Goal: Task Accomplishment & Management: Manage account settings

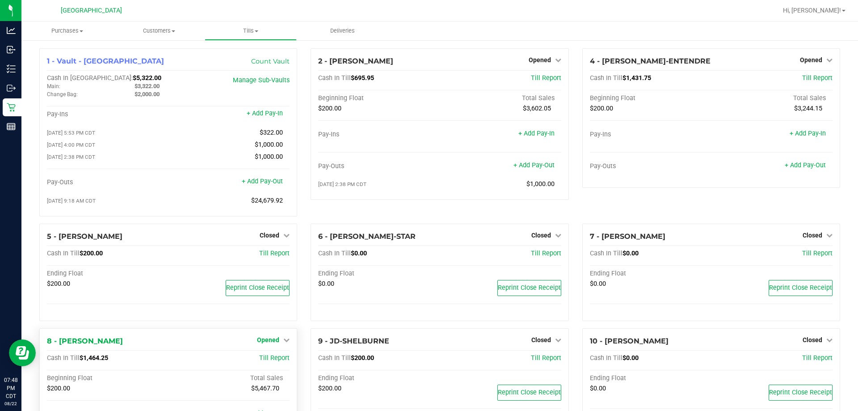
click at [278, 342] on link "Opened" at bounding box center [273, 339] width 33 height 7
click at [271, 358] on link "Close Till" at bounding box center [269, 358] width 24 height 7
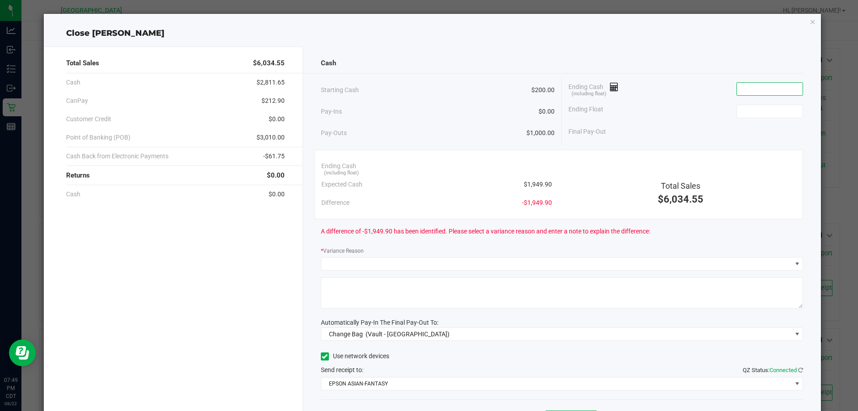
click at [752, 89] on input at bounding box center [770, 89] width 66 height 13
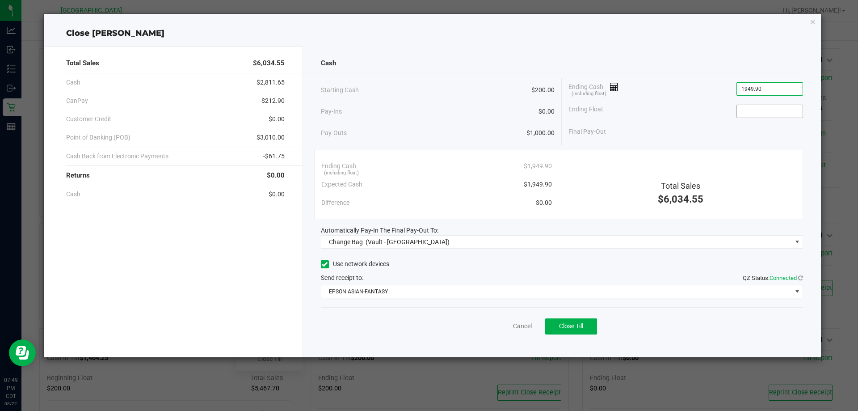
type input "$1,949.90"
click at [741, 116] on input at bounding box center [770, 111] width 66 height 13
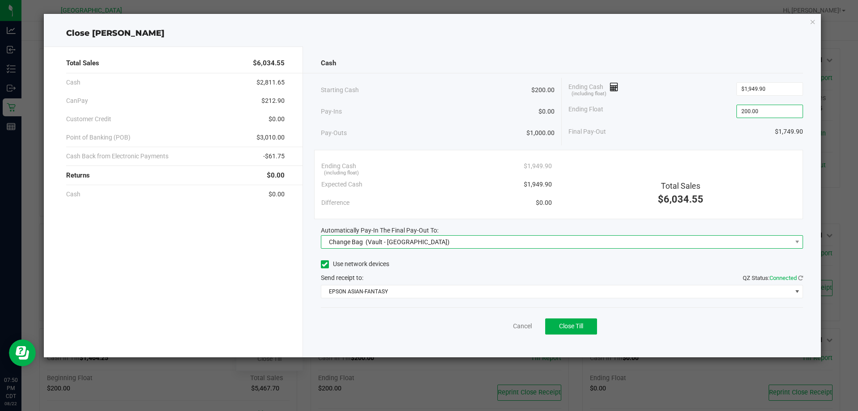
type input "$200.00"
click at [467, 244] on span "Change Bag (Vault - Panama City)" at bounding box center [556, 242] width 471 height 13
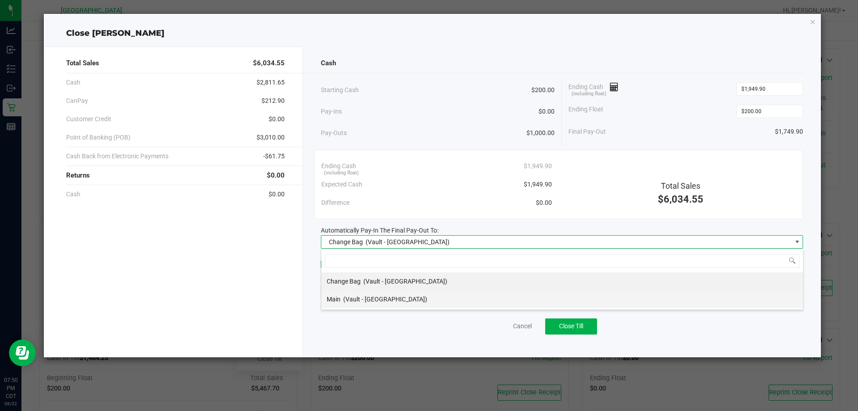
scroll to position [13, 482]
click at [428, 295] on li "Main (Vault - Panama City)" at bounding box center [562, 299] width 482 height 18
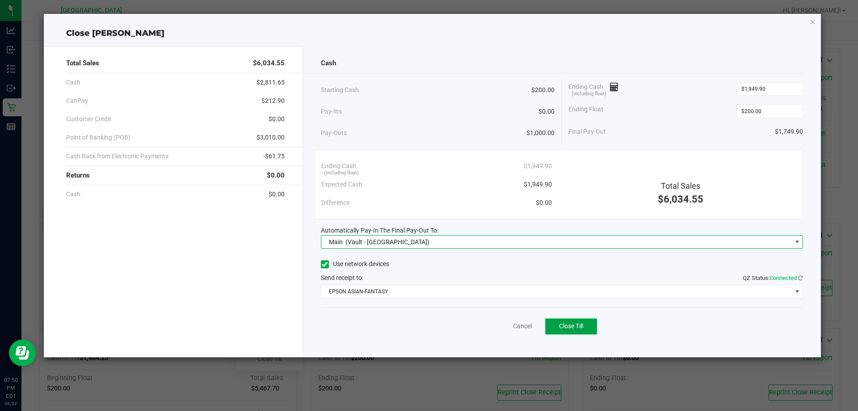
click at [571, 324] on span "Close Till" at bounding box center [571, 325] width 24 height 7
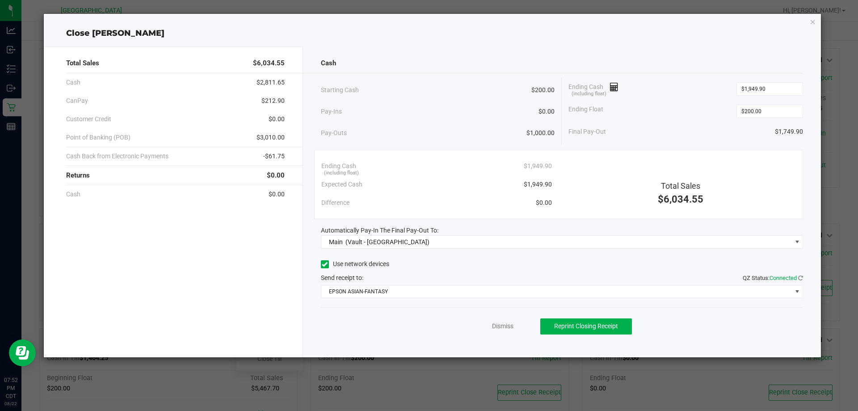
click at [503, 331] on div "Dismiss Reprint Closing Receipt" at bounding box center [562, 324] width 483 height 34
click at [503, 328] on link "Dismiss" at bounding box center [502, 325] width 21 height 9
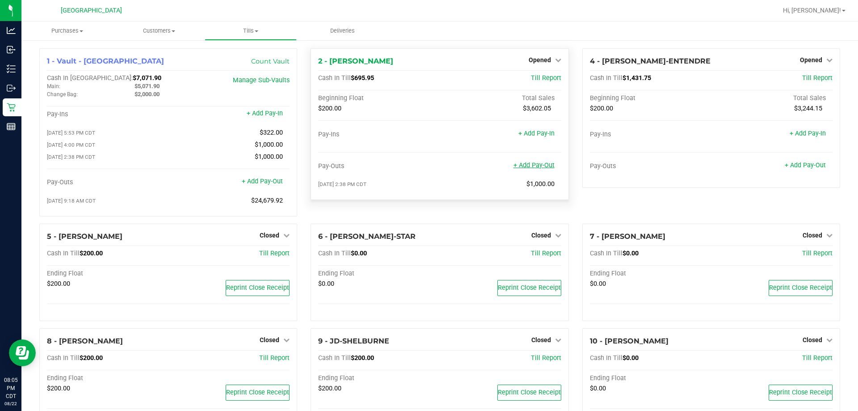
click at [532, 166] on link "+ Add Pay-Out" at bounding box center [533, 165] width 41 height 8
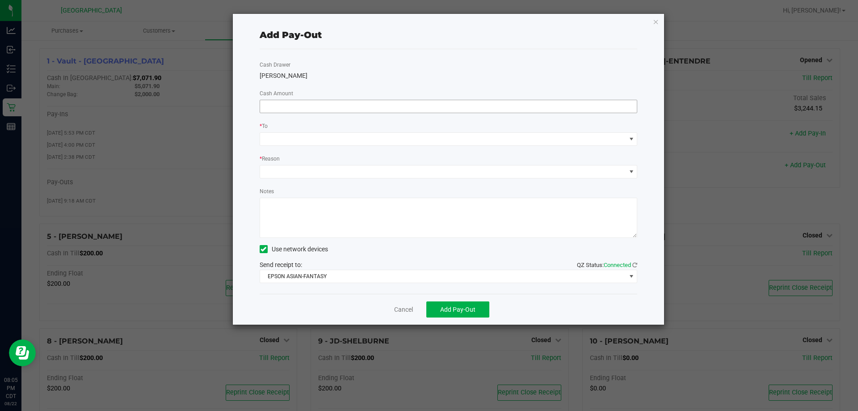
click at [353, 111] on input at bounding box center [448, 106] width 377 height 13
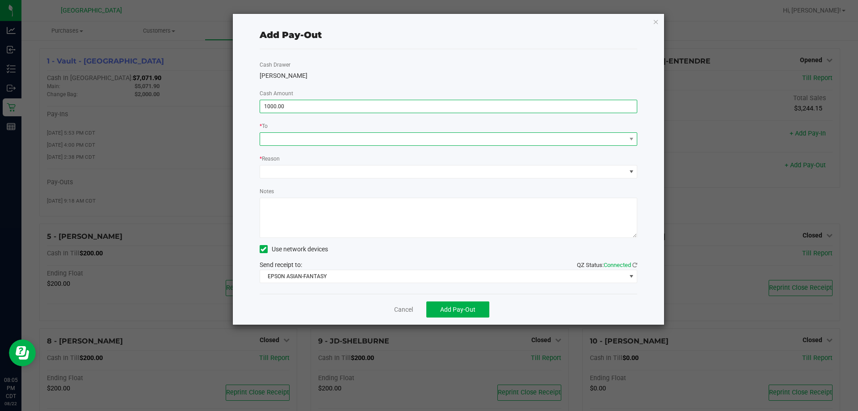
type input "$1,000.00"
click at [353, 133] on span at bounding box center [443, 139] width 366 height 13
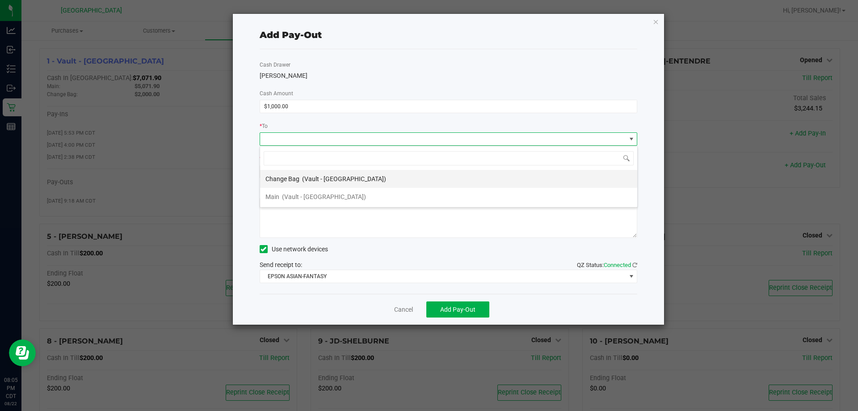
scroll to position [13, 378]
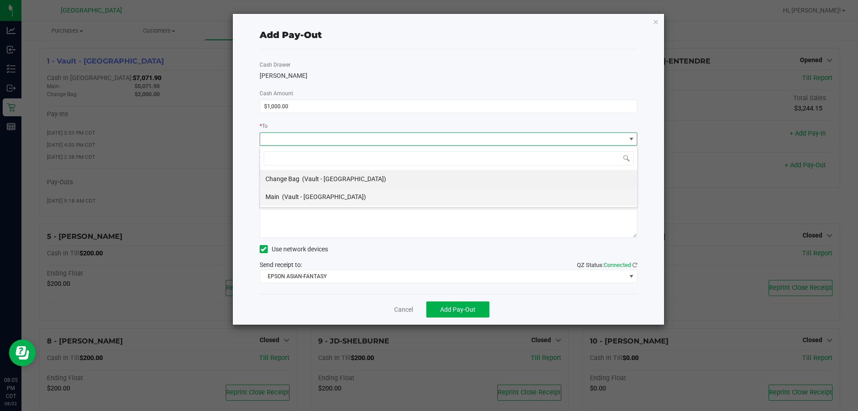
click at [343, 194] on li "Main (Vault - Panama City)" at bounding box center [448, 197] width 377 height 18
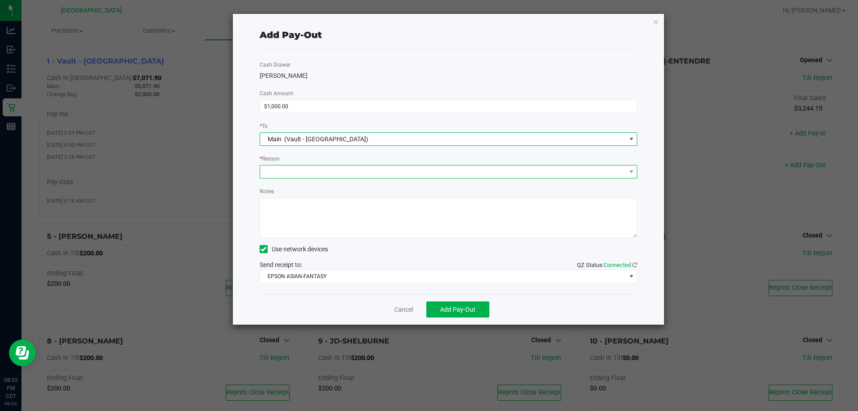
click at [339, 175] on span at bounding box center [443, 171] width 366 height 13
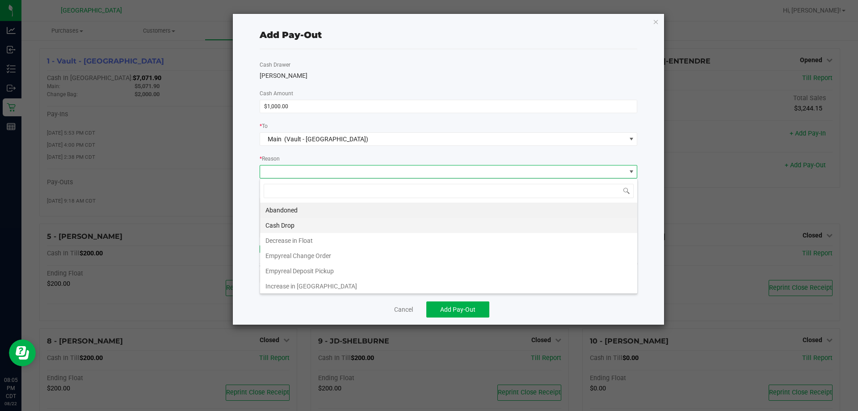
click at [332, 224] on li "Cash Drop" at bounding box center [448, 225] width 377 height 15
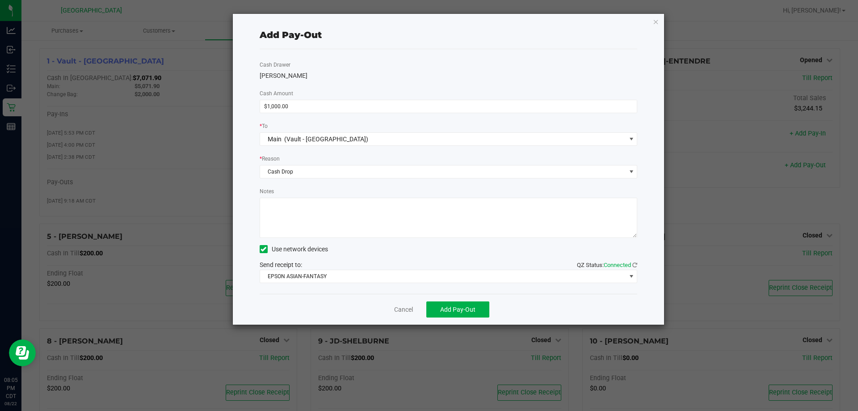
click at [332, 224] on textarea "Notes" at bounding box center [449, 218] width 378 height 40
type textarea "1000.00 -KA"
click at [480, 309] on button "Add Pay-Out" at bounding box center [457, 309] width 63 height 16
click at [403, 310] on link "Dismiss" at bounding box center [400, 309] width 21 height 9
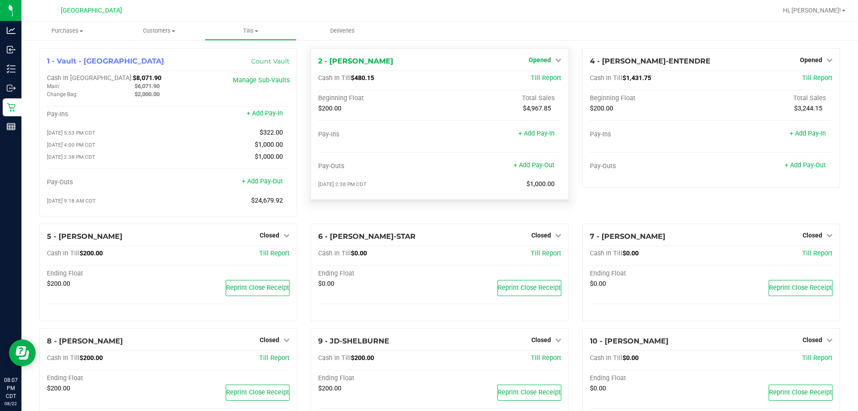
click at [535, 56] on span "Opened" at bounding box center [540, 59] width 22 height 7
click at [534, 76] on link "Close Till" at bounding box center [541, 78] width 24 height 7
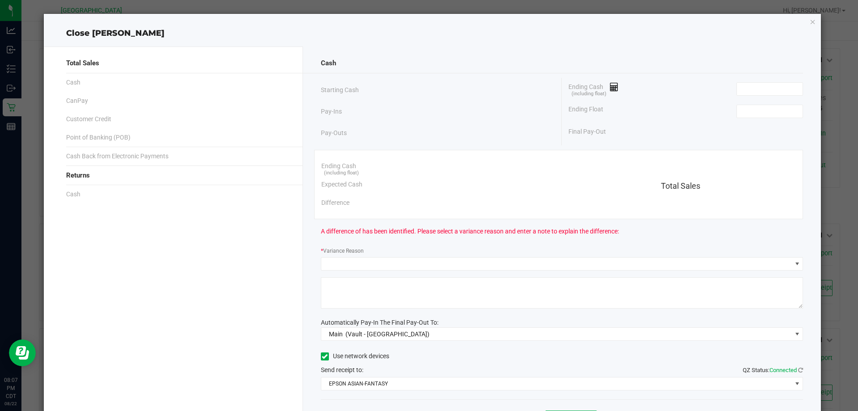
click at [739, 98] on div "Ending Cash (including float)" at bounding box center [685, 89] width 235 height 22
click at [752, 96] on div "Ending Cash (including float)" at bounding box center [685, 89] width 235 height 22
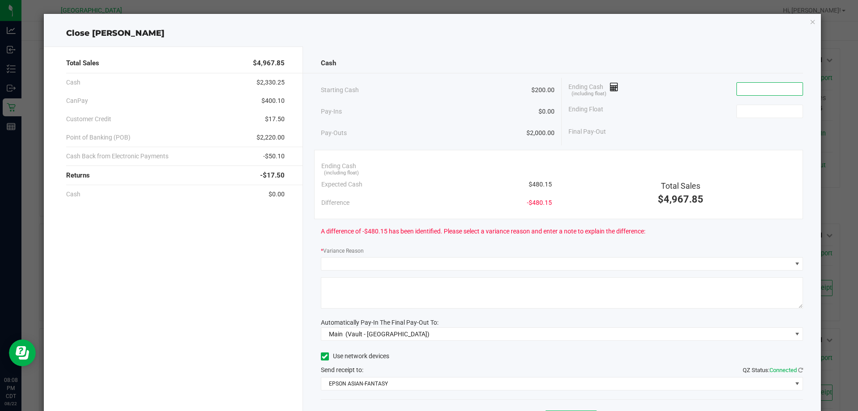
click at [752, 93] on input at bounding box center [770, 89] width 66 height 13
click at [746, 114] on input at bounding box center [770, 111] width 66 height 13
click at [750, 89] on input "480.05" at bounding box center [770, 89] width 66 height 13
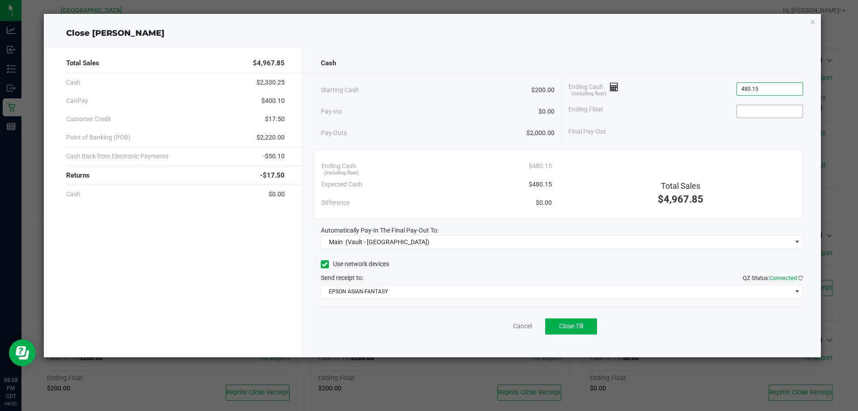
type input "$480.15"
click at [767, 110] on input at bounding box center [770, 111] width 66 height 13
type input "$200.00"
click at [578, 328] on span "Close Till" at bounding box center [571, 325] width 24 height 7
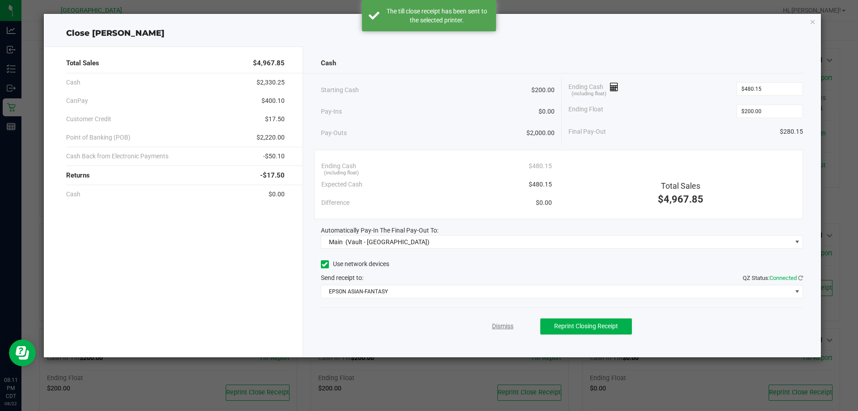
click at [507, 324] on link "Dismiss" at bounding box center [502, 325] width 21 height 9
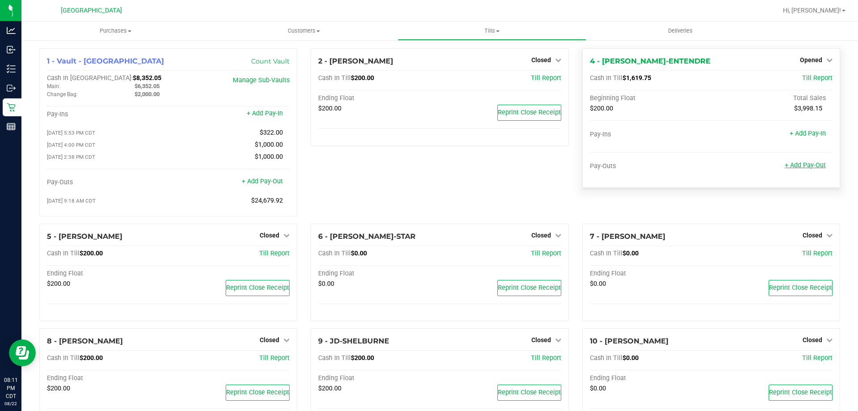
click at [794, 168] on link "+ Add Pay-Out" at bounding box center [805, 165] width 41 height 8
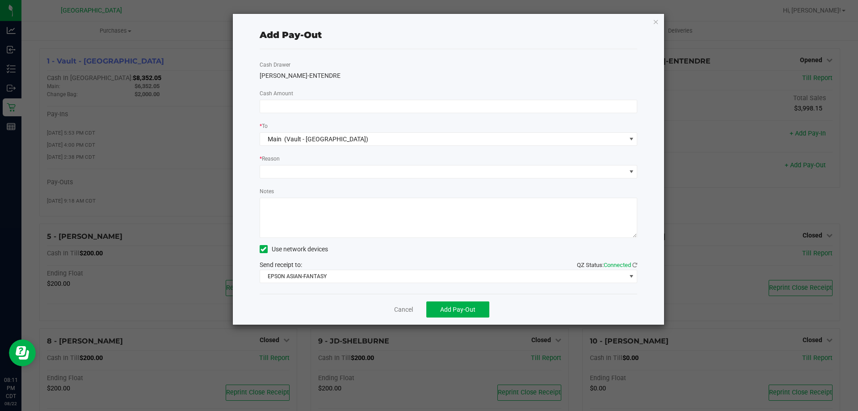
click at [333, 98] on div "Cash Drawer [PERSON_NAME]-ENTENDRE Cash Amount * To Main (Vault - [GEOGRAPHIC_D…" at bounding box center [449, 171] width 378 height 244
click at [326, 103] on input at bounding box center [448, 106] width 377 height 13
type input "$1,000.00"
click at [357, 175] on span at bounding box center [443, 171] width 366 height 13
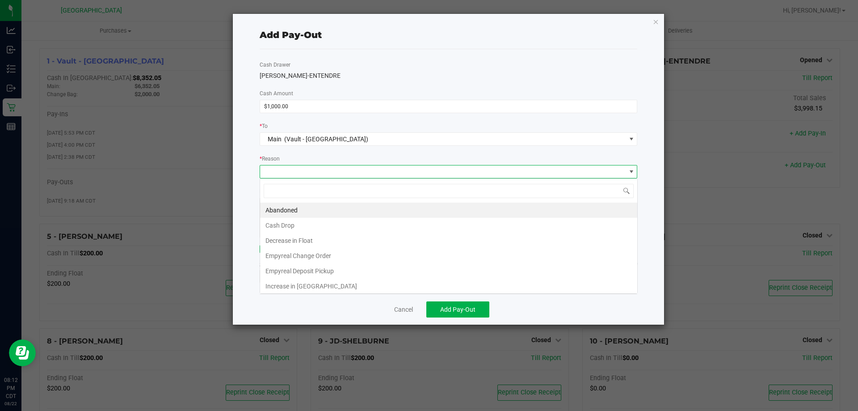
scroll to position [13, 378]
click at [338, 218] on li "Cash Drop" at bounding box center [448, 225] width 377 height 15
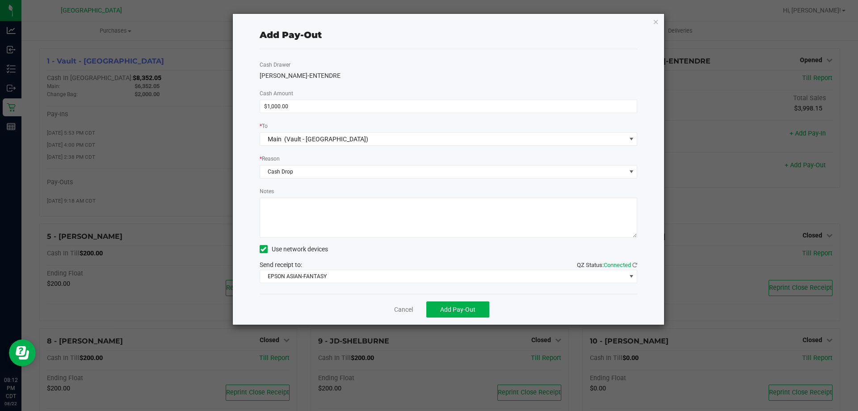
click at [337, 202] on textarea "Notes" at bounding box center [449, 218] width 378 height 40
click at [282, 207] on textarea "Notes" at bounding box center [449, 218] width 378 height 40
type textarea "1000.00 -KA"
click at [449, 308] on span "Add Pay-Out" at bounding box center [457, 309] width 35 height 7
click at [404, 313] on link "Dismiss" at bounding box center [400, 309] width 21 height 9
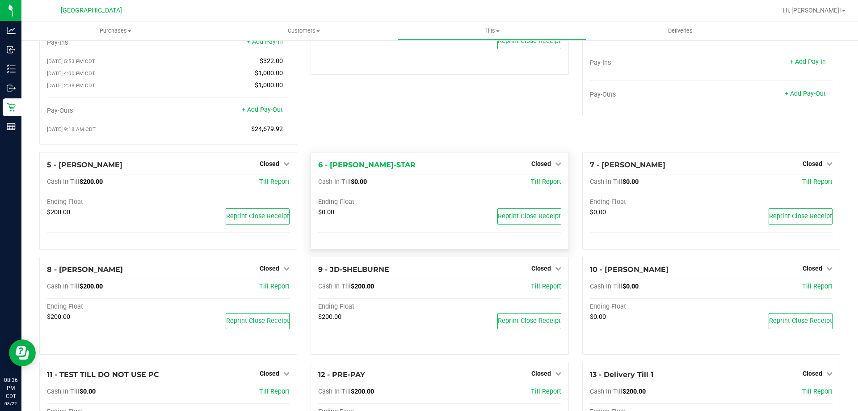
scroll to position [0, 0]
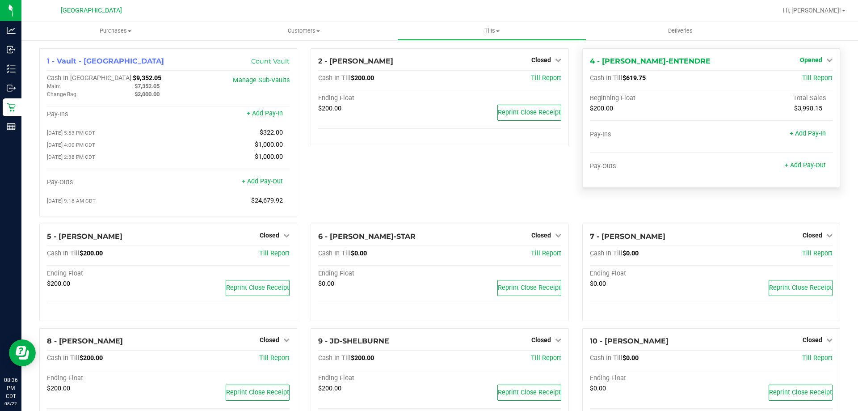
click at [800, 57] on span "Opened" at bounding box center [811, 59] width 22 height 7
click at [787, 83] on div "Close Till" at bounding box center [812, 78] width 66 height 11
click at [800, 78] on link "Close Till" at bounding box center [812, 78] width 24 height 7
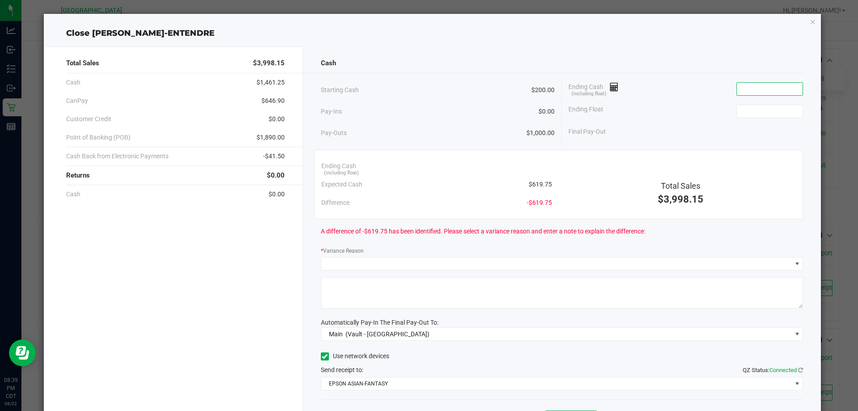
click at [782, 88] on input at bounding box center [770, 89] width 66 height 13
click at [776, 112] on input at bounding box center [770, 111] width 66 height 13
click at [420, 244] on div "Cash Starting Cash $200.00 Pay-Ins $0.00 Pay-Outs $1,000.00 Ending Cash (includ…" at bounding box center [562, 247] width 518 height 403
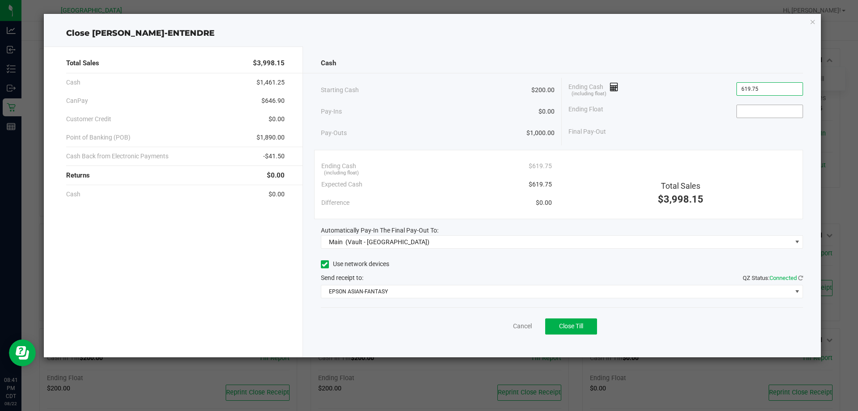
type input "$619.75"
click at [752, 116] on input at bounding box center [770, 111] width 66 height 13
type input "$200.00"
click at [582, 329] on span "Close Till" at bounding box center [571, 325] width 24 height 7
click at [496, 322] on link "Dismiss" at bounding box center [502, 325] width 21 height 9
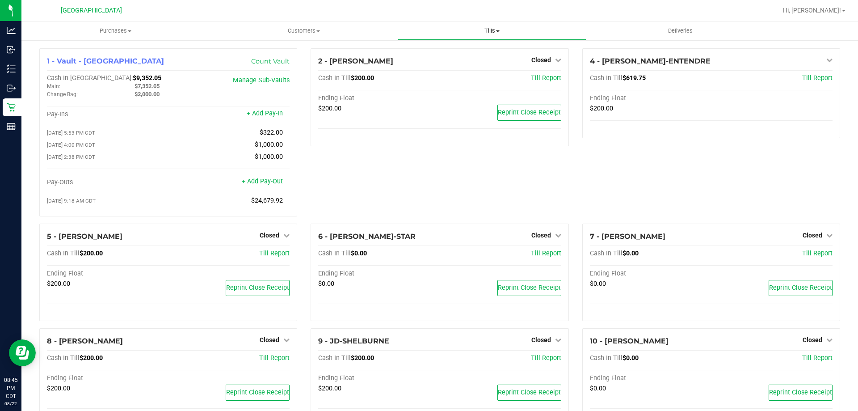
click at [492, 30] on span "Tills" at bounding box center [491, 31] width 187 height 8
click at [476, 59] on li "Reconcile e-payments" at bounding box center [492, 64] width 188 height 11
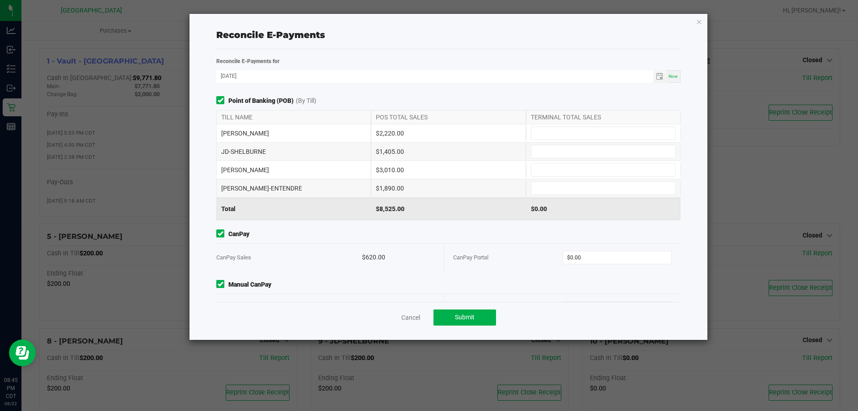
click at [613, 146] on input at bounding box center [603, 151] width 144 height 13
type input "$14,050.00"
click at [623, 135] on input at bounding box center [603, 133] width 144 height 13
type input "$2,220.00"
click at [601, 154] on input "14050" at bounding box center [603, 151] width 144 height 13
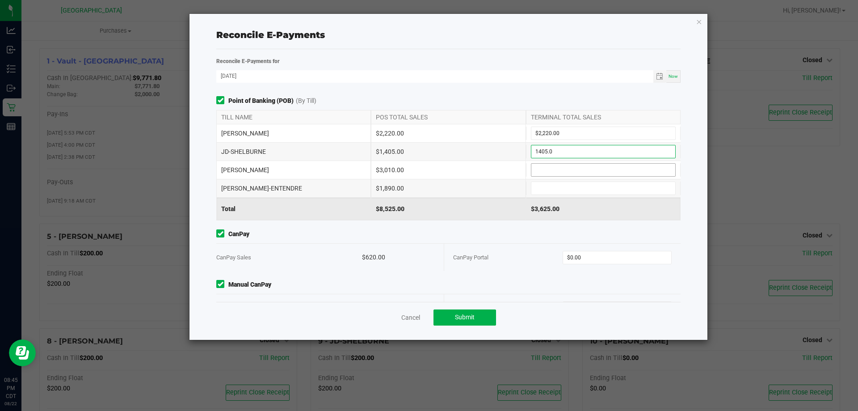
type input "$1,405.00"
click at [589, 171] on input at bounding box center [603, 170] width 144 height 13
type input "$3,010.00"
click at [586, 189] on input at bounding box center [603, 188] width 144 height 13
click at [586, 189] on input "1890" at bounding box center [603, 188] width 144 height 13
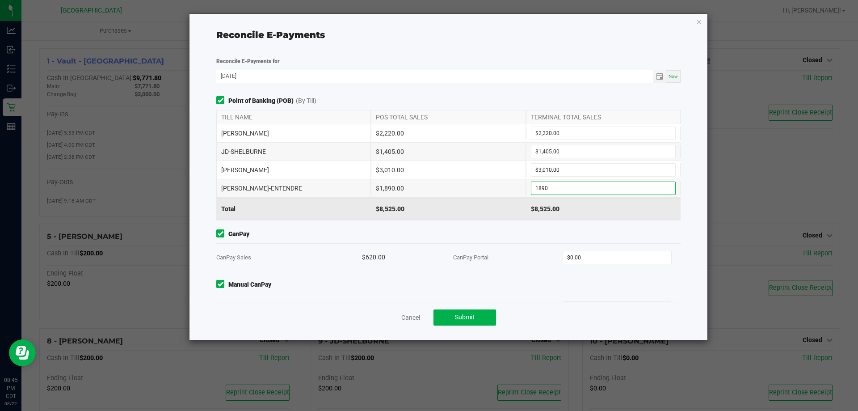
type input "$1,890.00"
click at [580, 209] on div "$8,525.00" at bounding box center [603, 209] width 155 height 22
click at [594, 253] on input "0" at bounding box center [617, 257] width 109 height 13
type input "$620.00"
click at [613, 240] on div "CanPay CanPay Sales $620.00 CanPay Portal $620.00" at bounding box center [449, 250] width 478 height 42
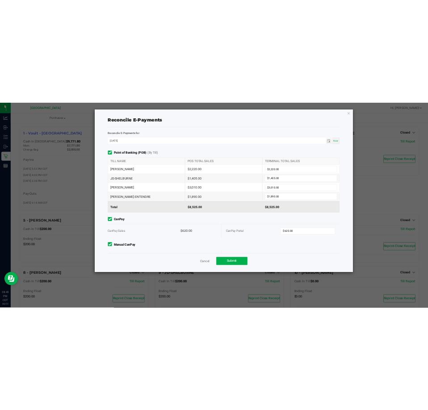
scroll to position [28, 0]
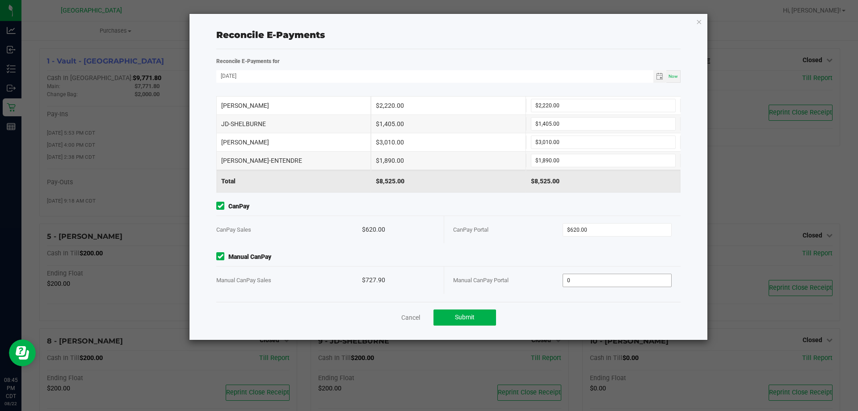
click at [598, 275] on input "0" at bounding box center [617, 280] width 109 height 13
type input "$727.90"
click at [597, 261] on span "Manual CanPay" at bounding box center [448, 256] width 464 height 9
click at [458, 317] on span "Submit" at bounding box center [465, 316] width 20 height 7
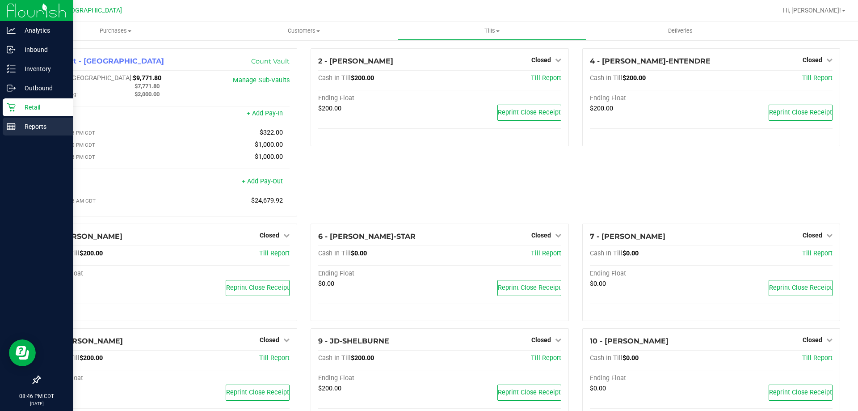
click at [17, 128] on p "Reports" at bounding box center [43, 126] width 54 height 11
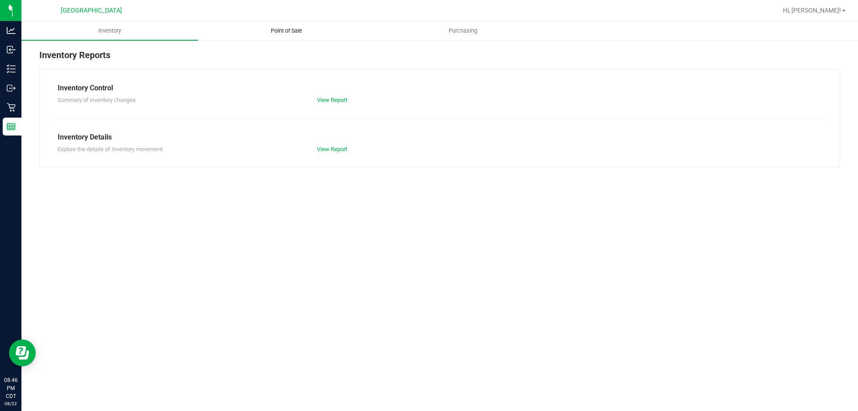
click at [285, 29] on span "Point of Sale" at bounding box center [286, 31] width 55 height 8
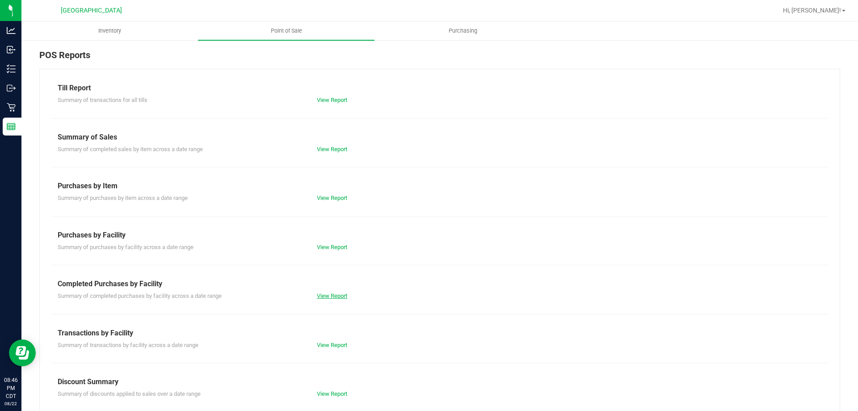
click at [324, 296] on link "View Report" at bounding box center [332, 295] width 30 height 7
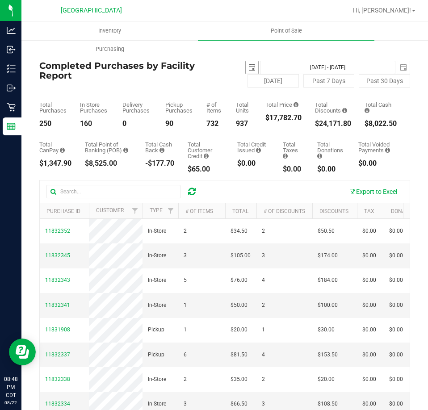
click at [249, 63] on span "select" at bounding box center [252, 67] width 13 height 13
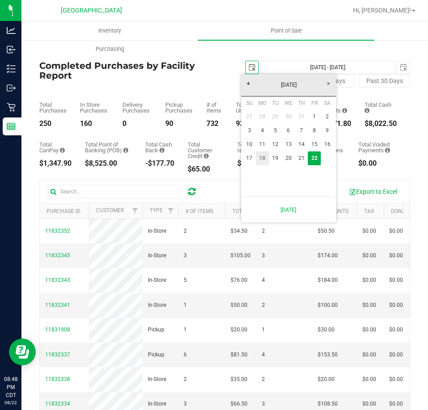
click at [260, 156] on link "18" at bounding box center [262, 158] width 13 height 14
type input "[DATE]"
type input "[DATE] - [DATE]"
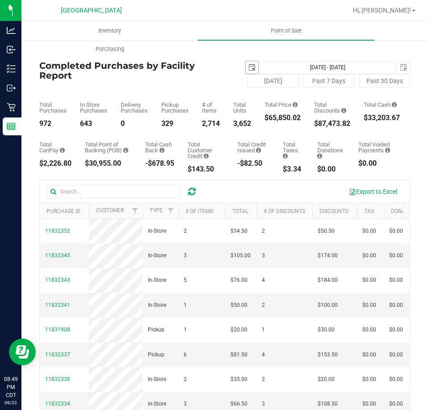
click at [248, 68] on span "select" at bounding box center [251, 67] width 7 height 7
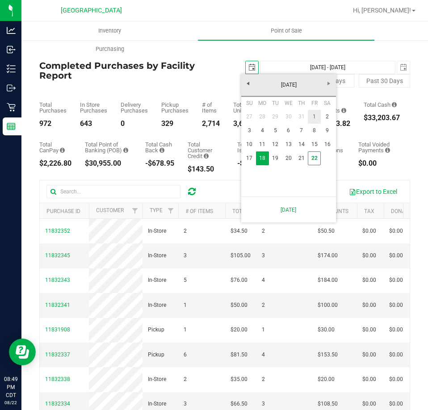
click at [313, 115] on link "1" at bounding box center [314, 117] width 13 height 14
type input "[DATE]"
type input "[DATE] - [DATE]"
